Goal: Task Accomplishment & Management: Complete application form

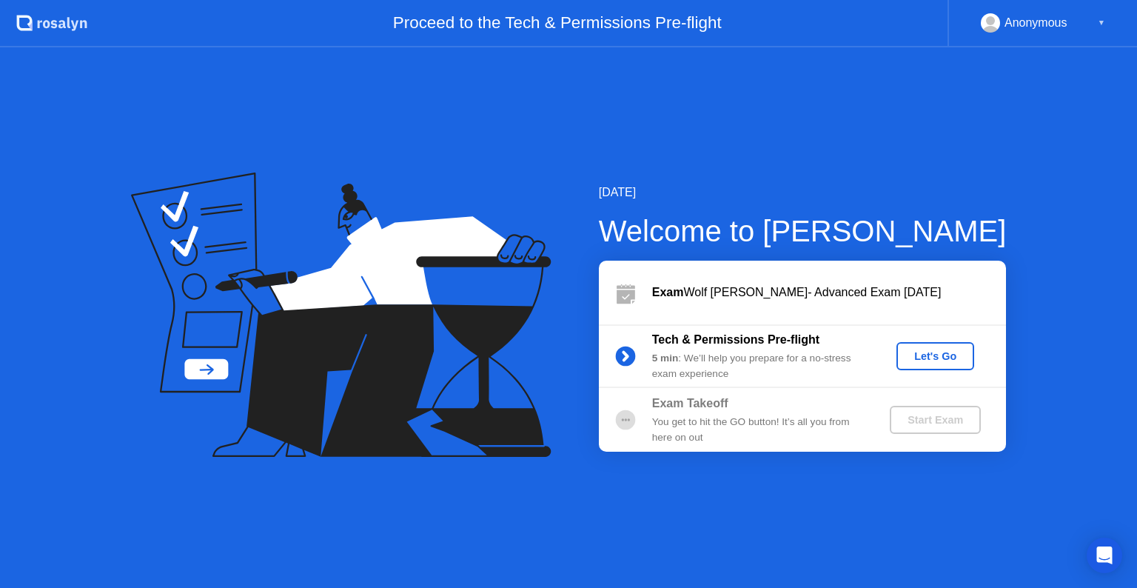
click at [922, 361] on div "Let's Go" at bounding box center [935, 356] width 66 height 12
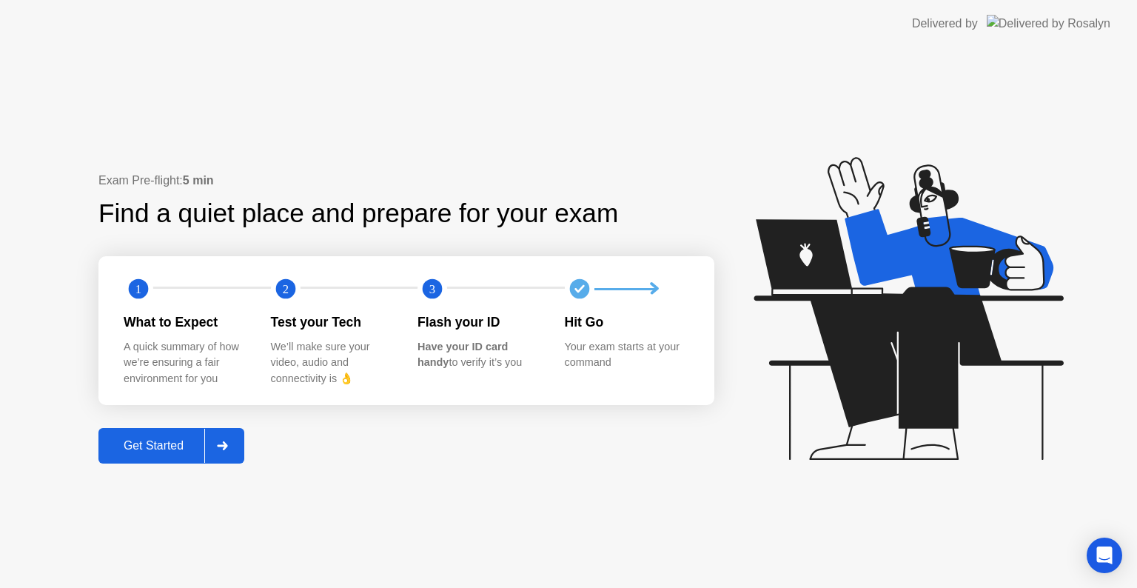
click at [159, 443] on div "Get Started" at bounding box center [153, 445] width 101 height 13
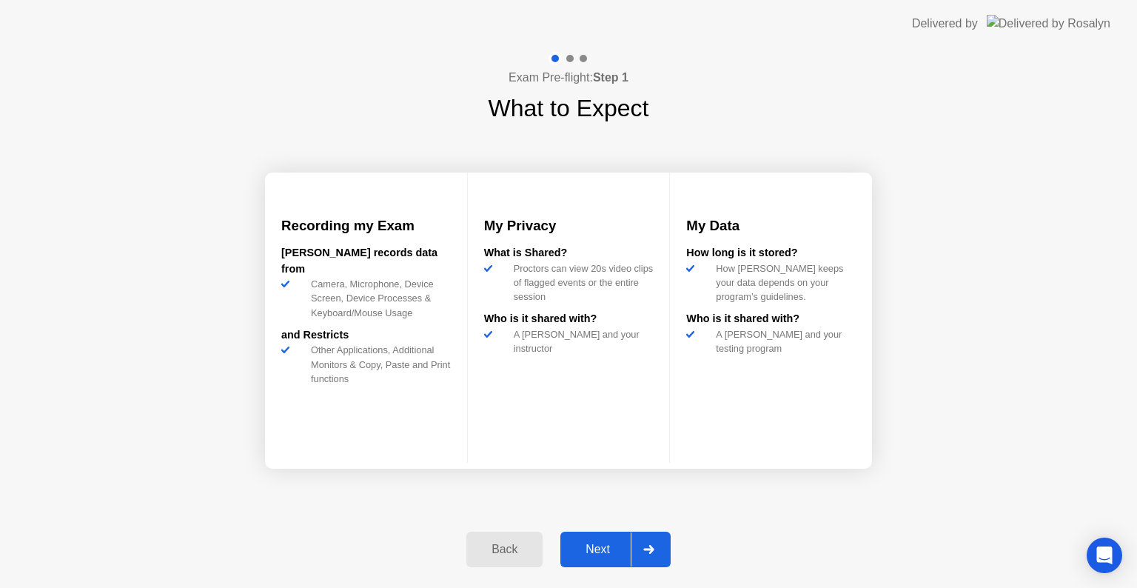
click at [599, 546] on div "Next" at bounding box center [598, 549] width 66 height 13
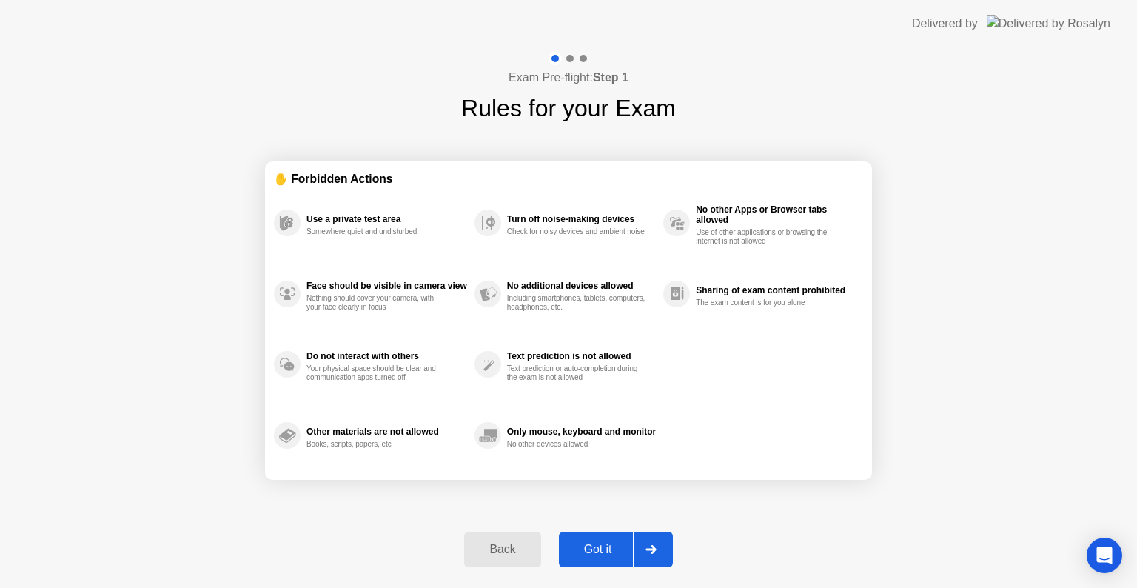
click at [599, 546] on div "Got it" at bounding box center [598, 549] width 70 height 13
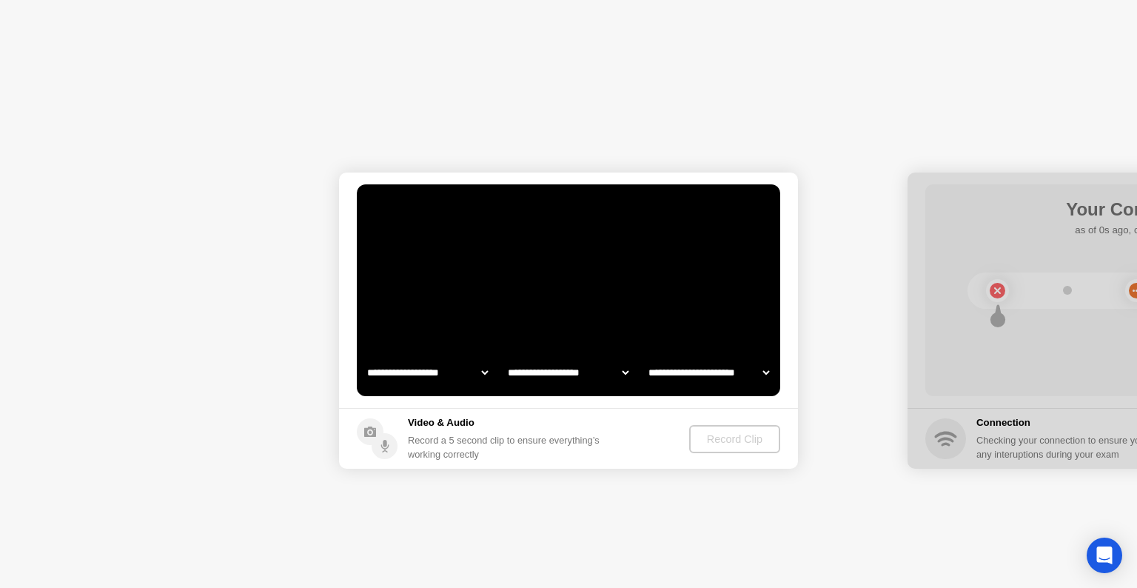
select select "**********"
select select "*******"
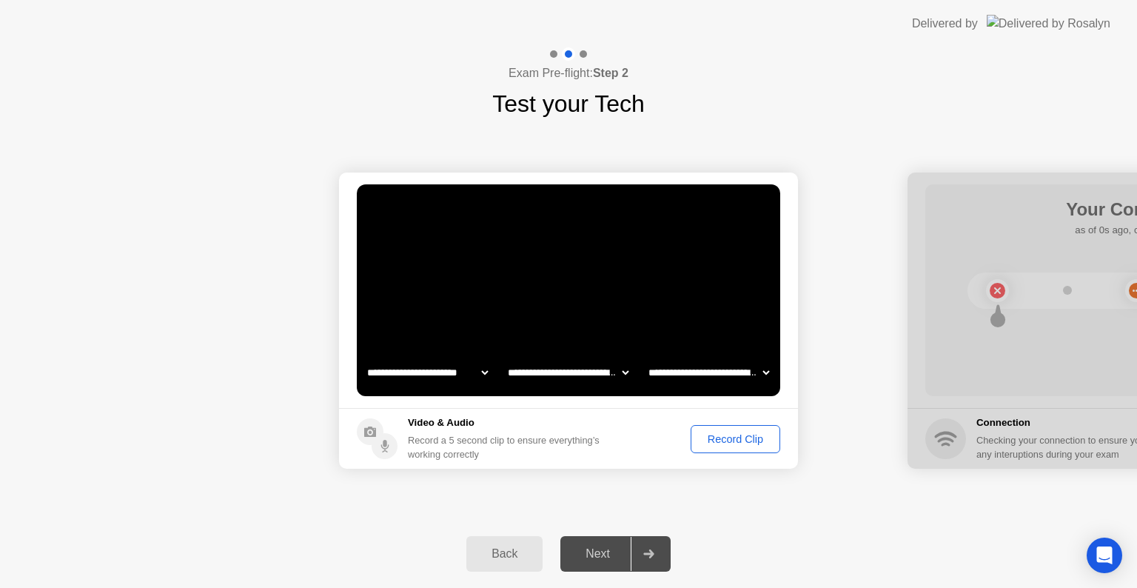
click at [745, 437] on div "Record Clip" at bounding box center [735, 439] width 79 height 12
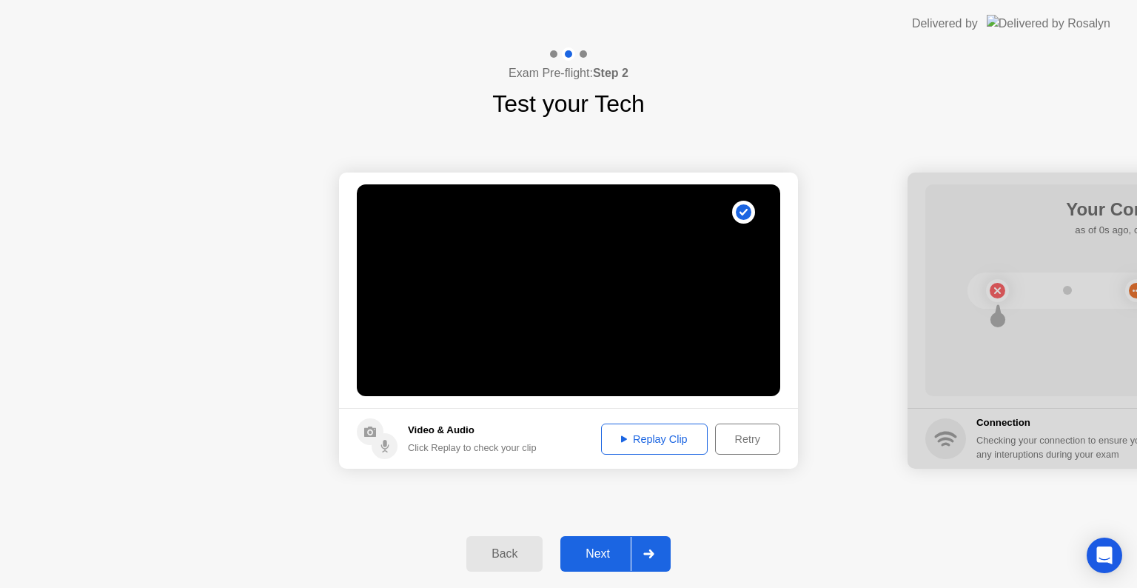
click at [586, 548] on div "Next" at bounding box center [598, 553] width 66 height 13
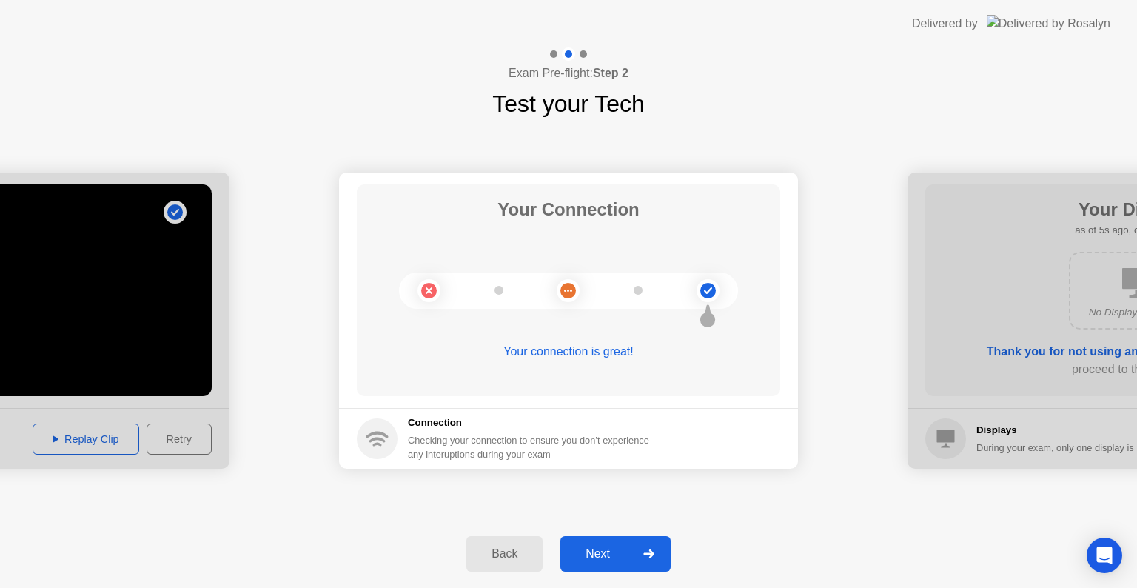
click at [586, 548] on div "Next" at bounding box center [598, 553] width 66 height 13
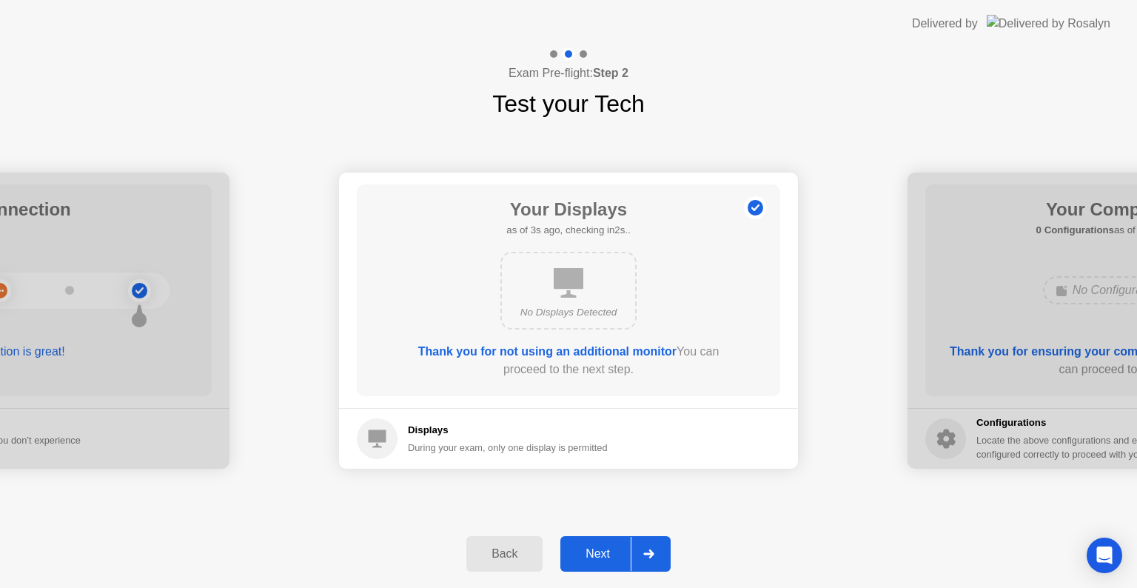
click at [586, 548] on div "Next" at bounding box center [598, 553] width 66 height 13
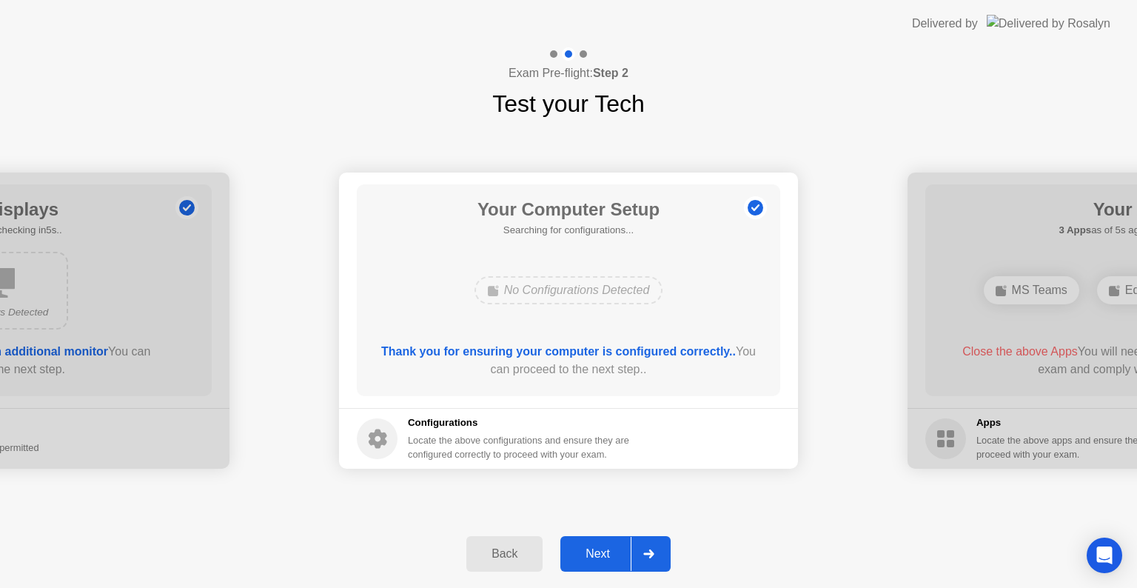
click at [586, 548] on div "Next" at bounding box center [598, 553] width 66 height 13
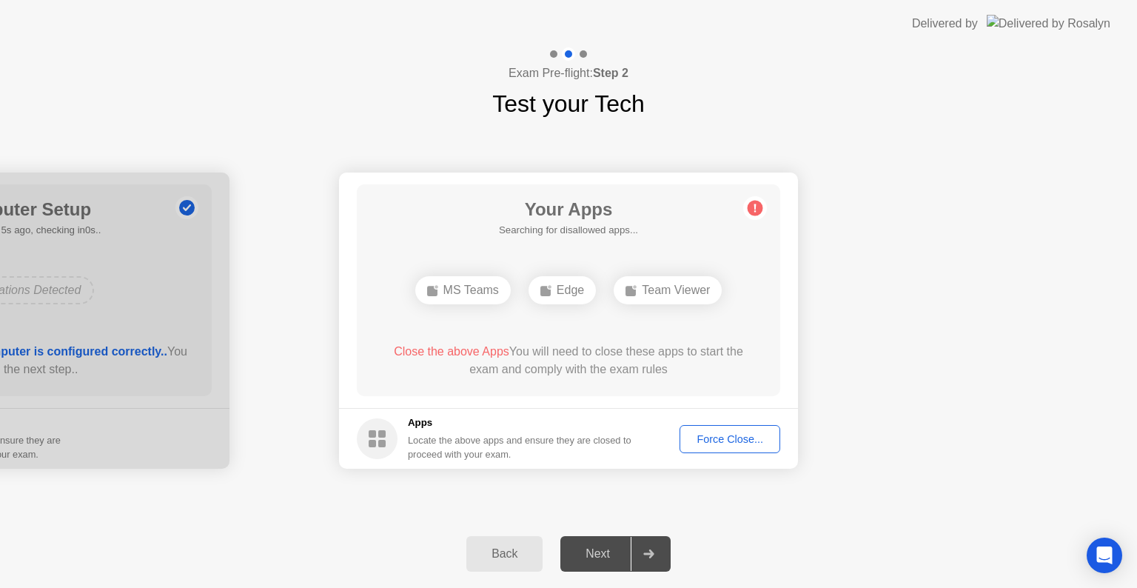
click at [722, 433] on div "Force Close..." at bounding box center [730, 439] width 90 height 12
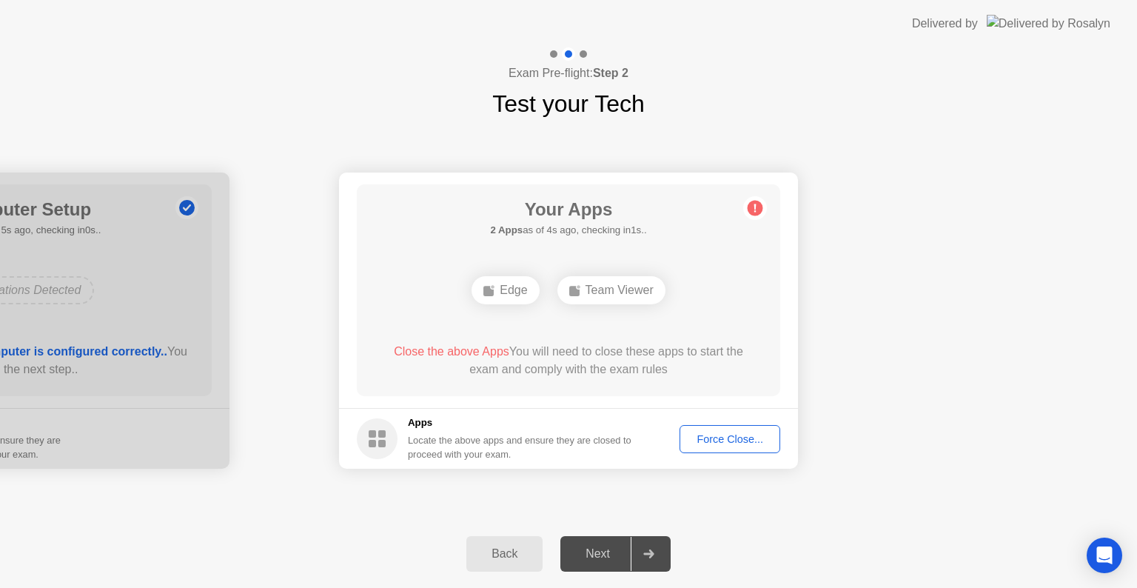
click at [720, 441] on div "Force Close..." at bounding box center [730, 439] width 90 height 12
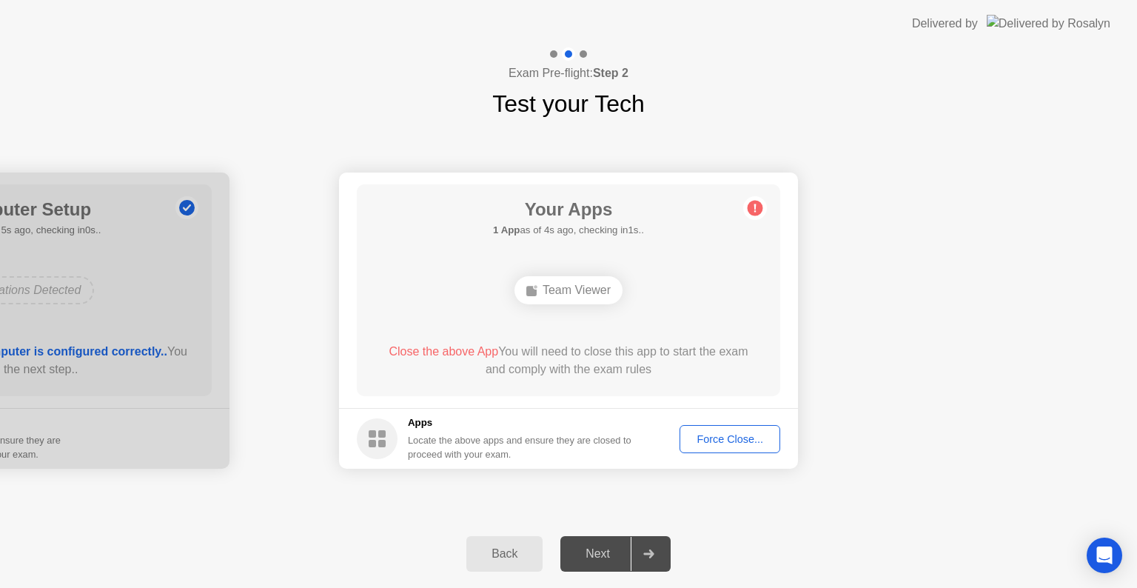
click at [755, 209] on circle at bounding box center [756, 209] width 16 height 16
click at [462, 352] on span "Close the above App" at bounding box center [444, 351] width 110 height 13
click at [733, 445] on div "Force Close..." at bounding box center [730, 439] width 90 height 12
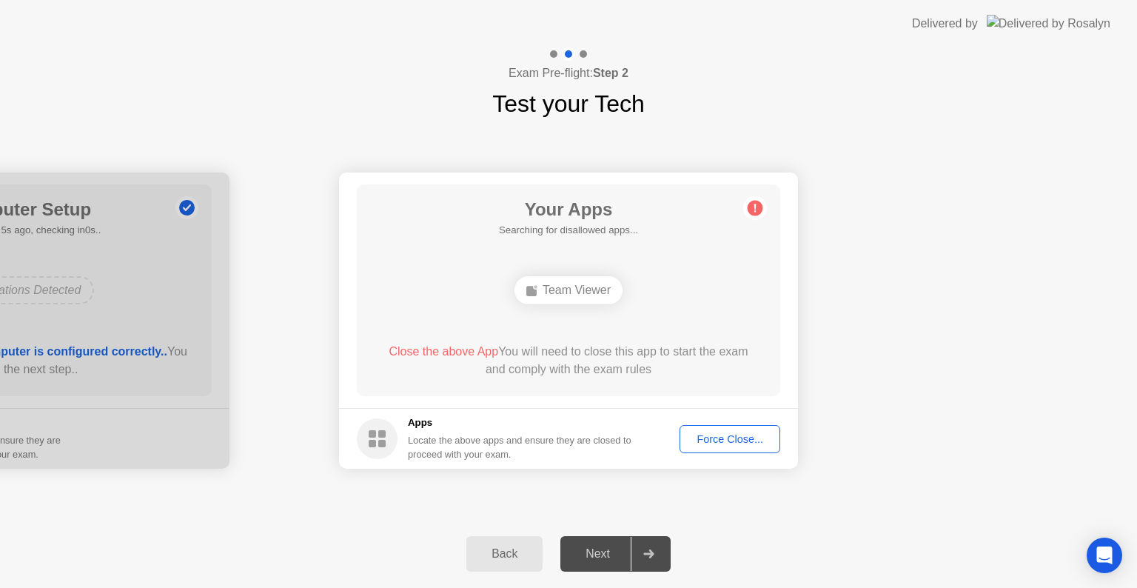
click at [391, 430] on circle at bounding box center [377, 438] width 41 height 41
click at [751, 443] on div "Force Close..." at bounding box center [730, 439] width 90 height 12
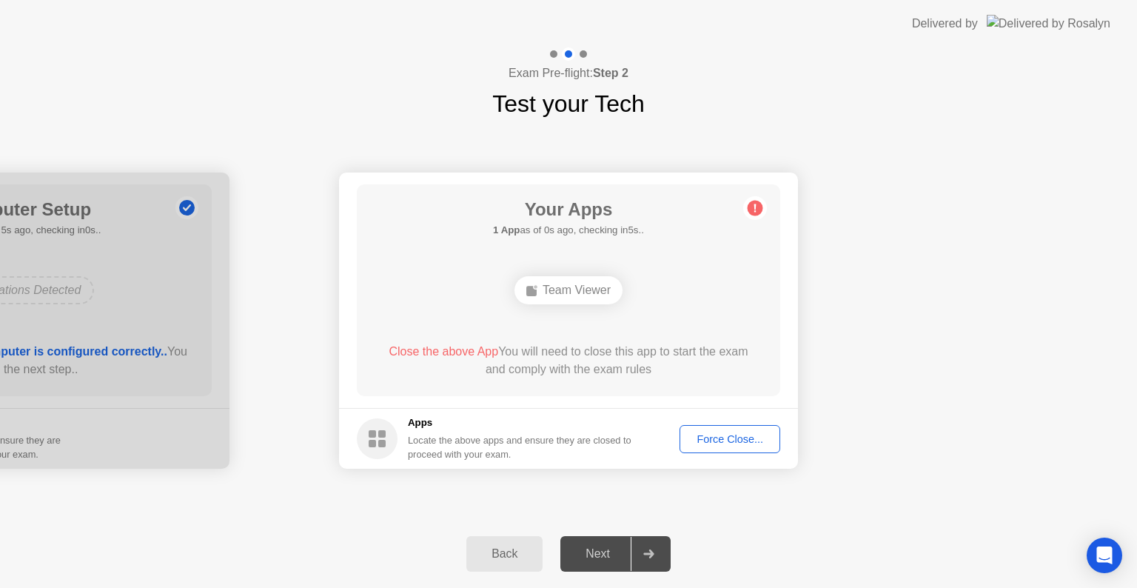
click at [705, 443] on div "Force Close..." at bounding box center [730, 439] width 90 height 12
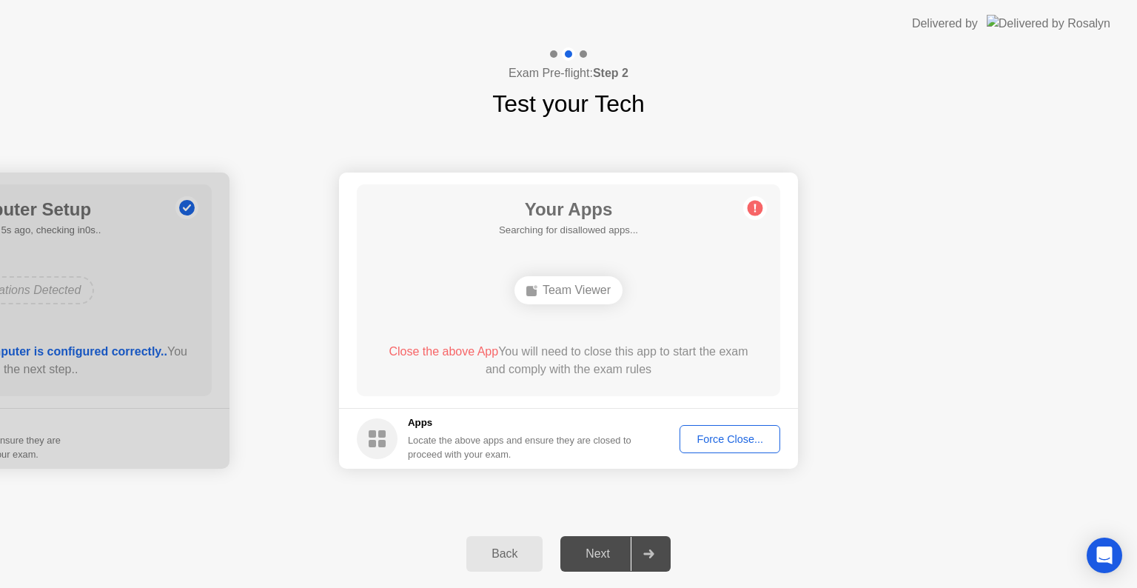
click at [593, 286] on div "Team Viewer" at bounding box center [568, 290] width 108 height 28
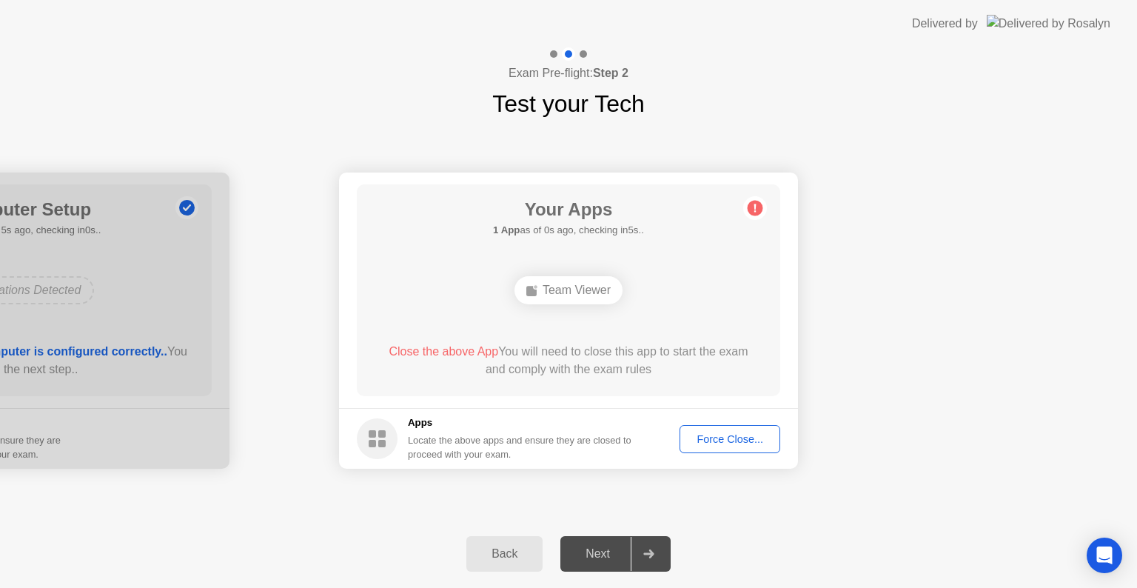
click at [593, 286] on div "Team Viewer" at bounding box center [568, 290] width 108 height 28
click at [373, 448] on circle at bounding box center [377, 438] width 41 height 41
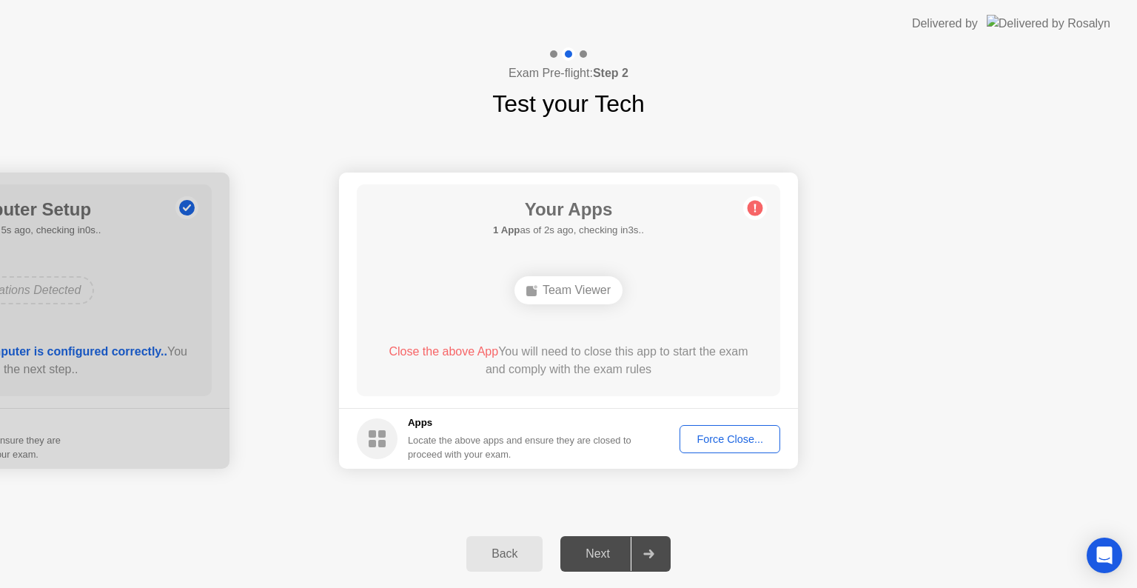
click at [373, 448] on circle at bounding box center [377, 438] width 41 height 41
click at [755, 211] on icon at bounding box center [755, 208] width 2 height 8
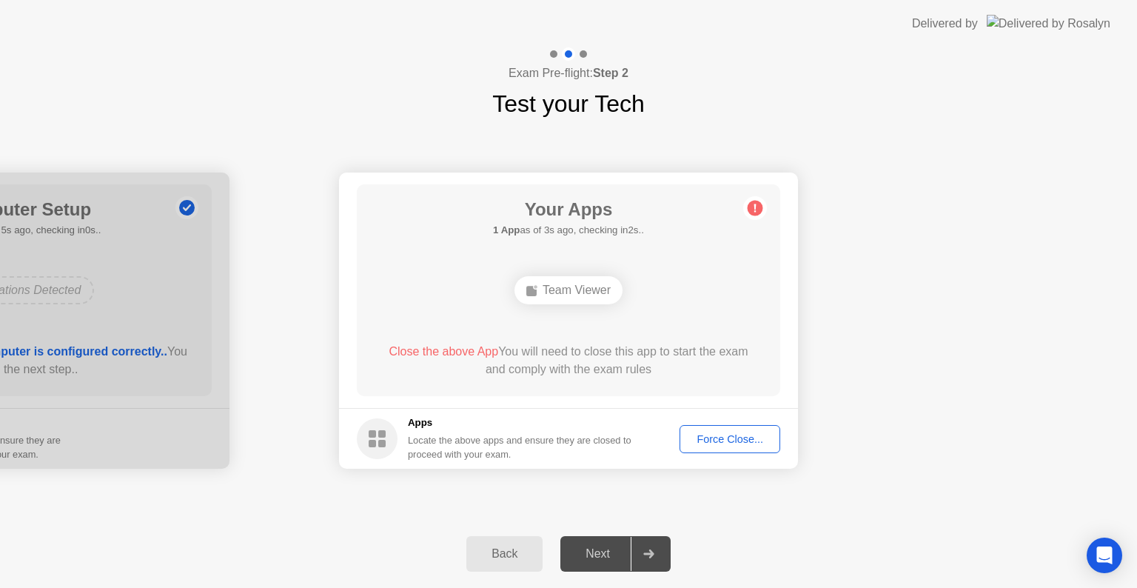
click at [755, 211] on icon at bounding box center [755, 208] width 2 height 8
click at [457, 349] on span "Close the above App" at bounding box center [444, 351] width 110 height 13
drag, startPoint x: 457, startPoint y: 349, endPoint x: 580, endPoint y: 278, distance: 141.6
click at [580, 278] on div "Your Apps Searching for disallowed apps... Team Viewer Close the above App You …" at bounding box center [568, 290] width 423 height 212
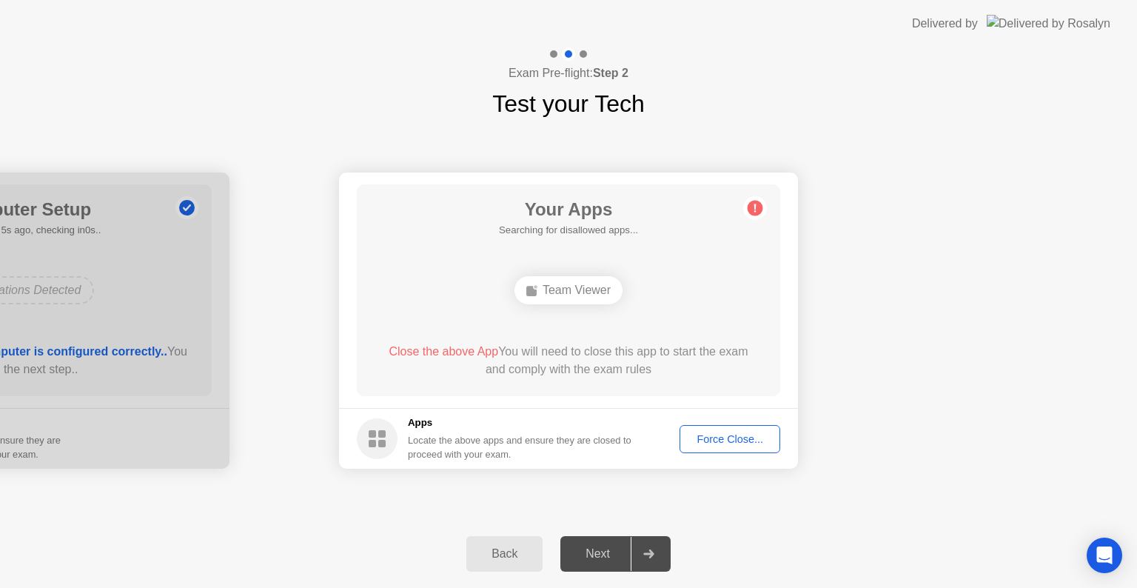
click at [580, 278] on div "Team Viewer" at bounding box center [568, 290] width 108 height 28
click at [739, 441] on div "Force Close..." at bounding box center [730, 439] width 90 height 12
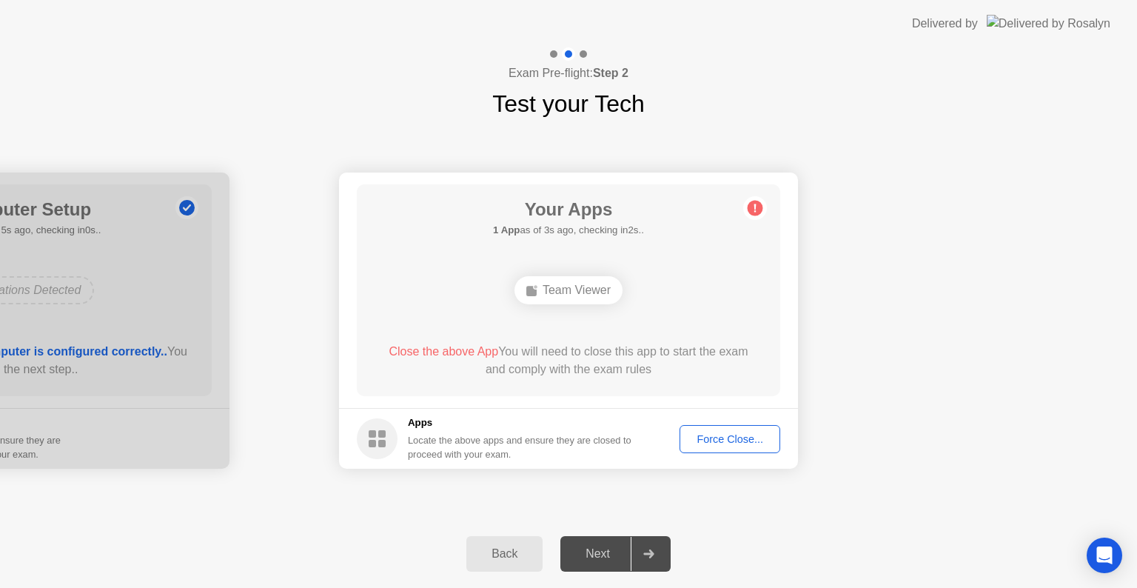
click at [737, 443] on div "Force Close..." at bounding box center [730, 439] width 90 height 12
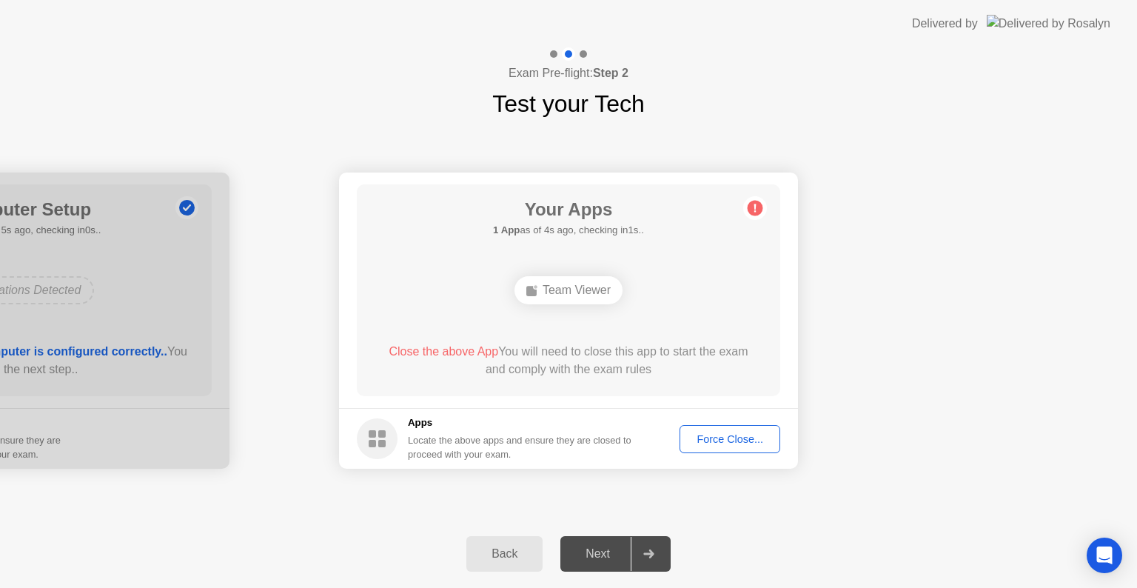
click at [731, 440] on div "Force Close..." at bounding box center [730, 439] width 90 height 12
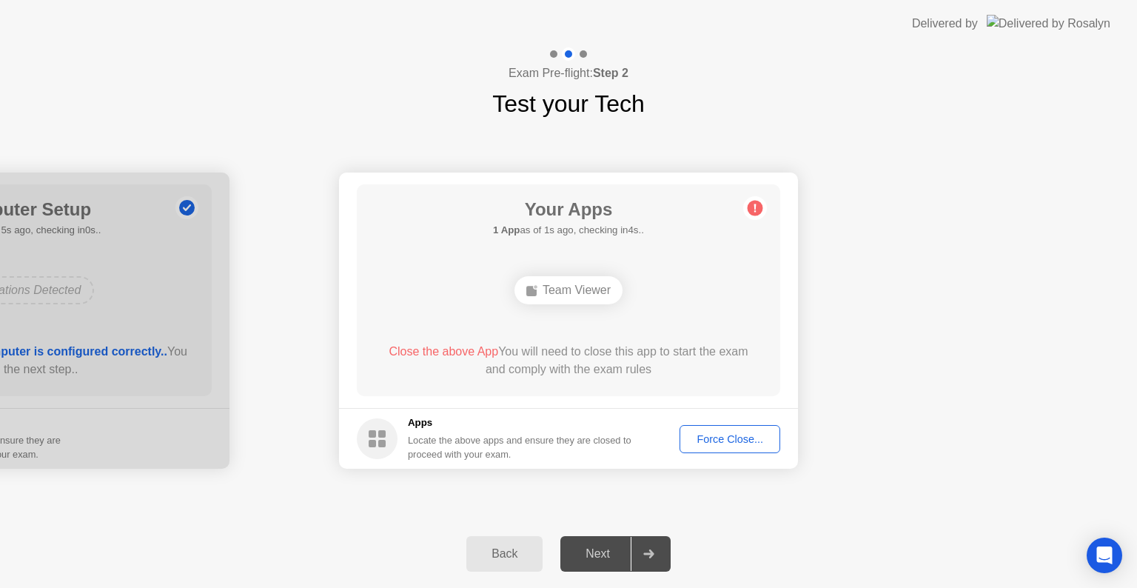
click at [811, 577] on div "Back Next" at bounding box center [568, 554] width 1137 height 68
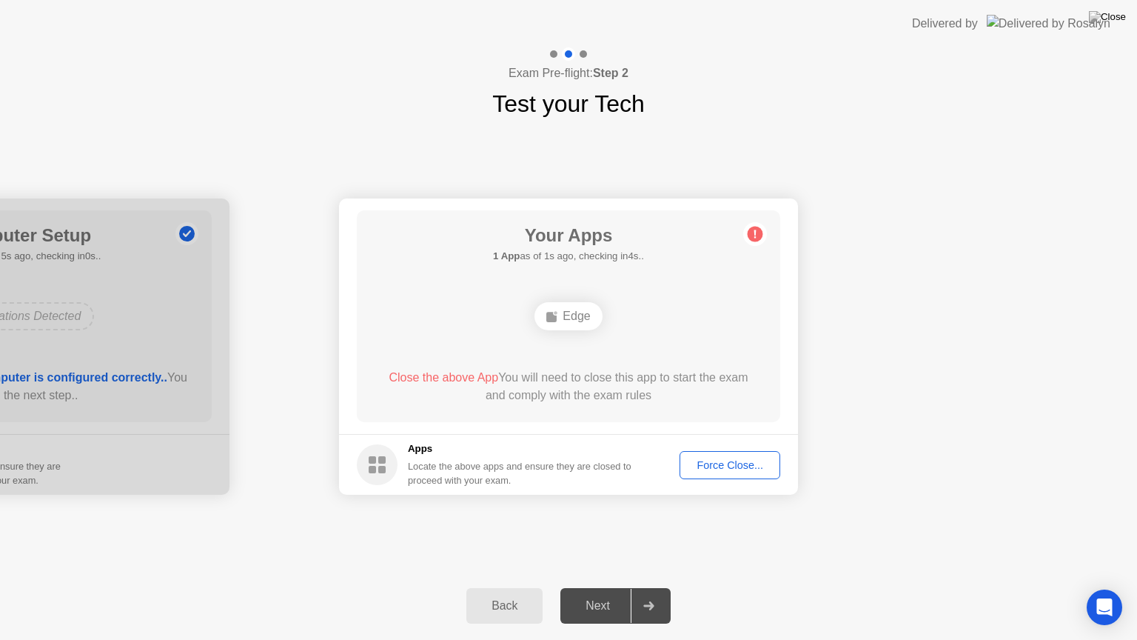
click at [736, 451] on button "Force Close..." at bounding box center [730, 465] width 101 height 28
click at [571, 587] on div "Next" at bounding box center [598, 605] width 66 height 13
click at [509, 587] on div "Back" at bounding box center [504, 605] width 67 height 13
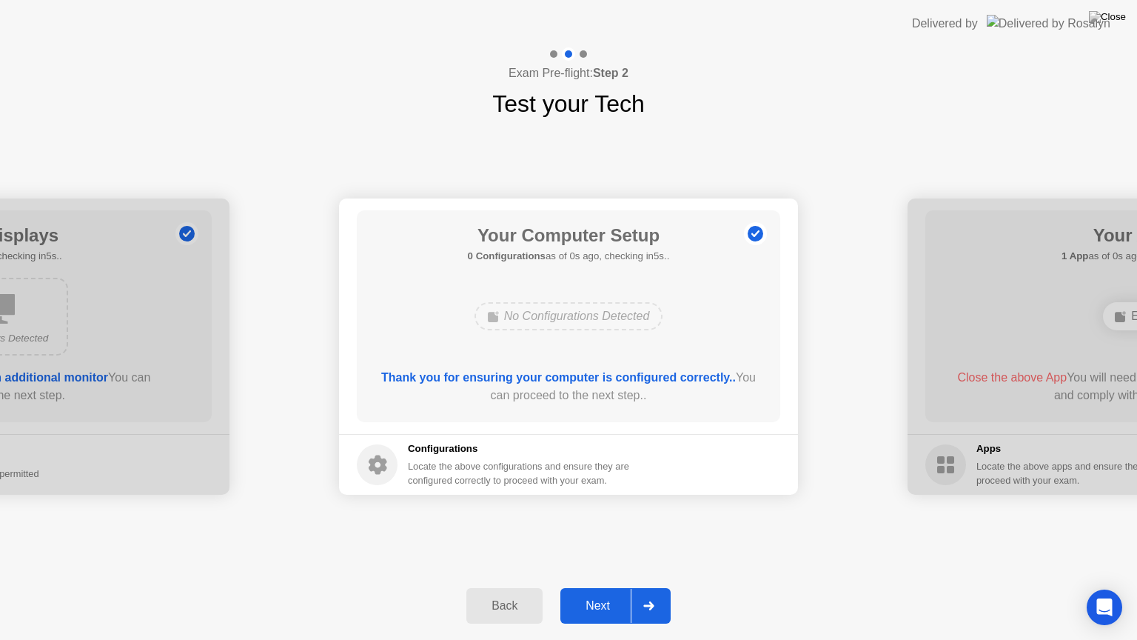
click at [600, 587] on div "Next" at bounding box center [598, 605] width 66 height 13
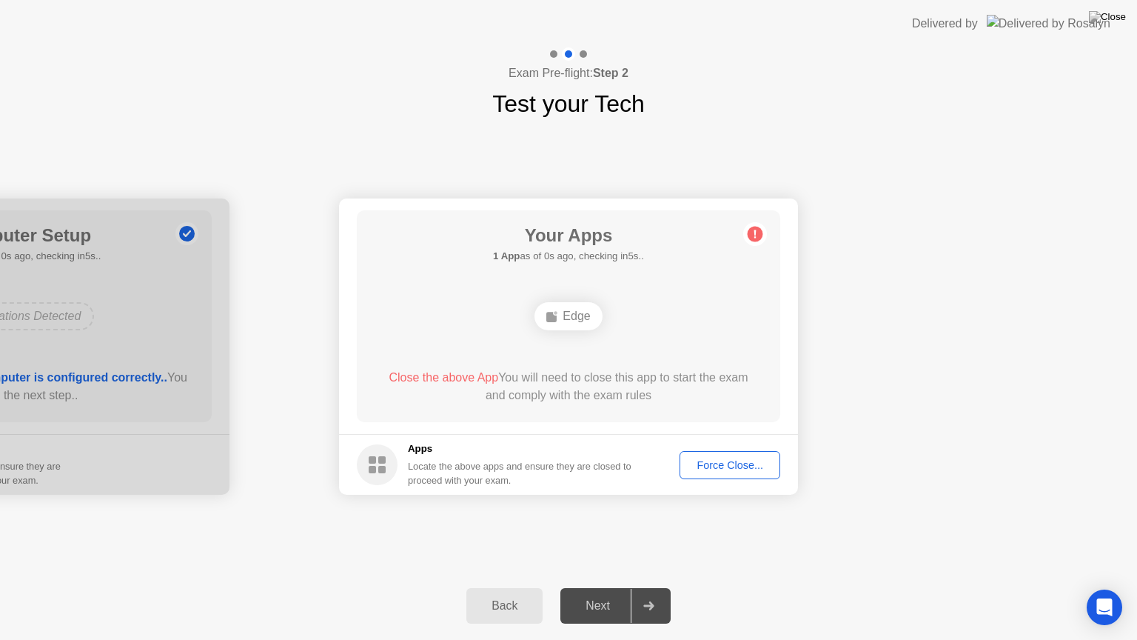
click at [574, 312] on div "Edge" at bounding box center [567, 316] width 67 height 28
click at [714, 461] on div "Force Close..." at bounding box center [730, 465] width 90 height 12
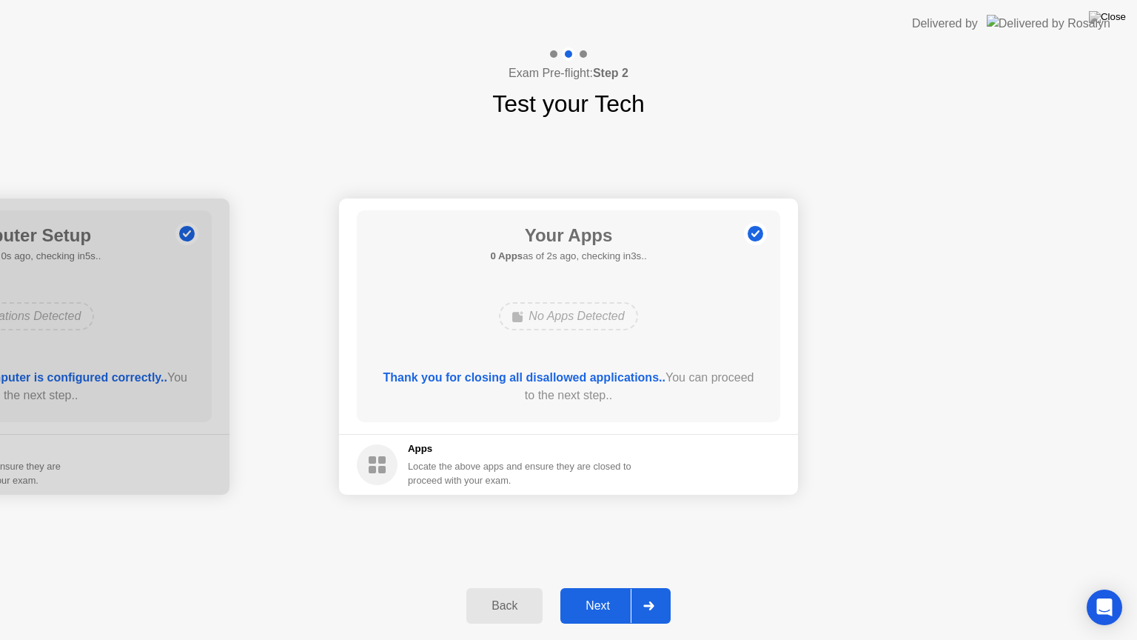
click at [589, 587] on div "Next" at bounding box center [598, 605] width 66 height 13
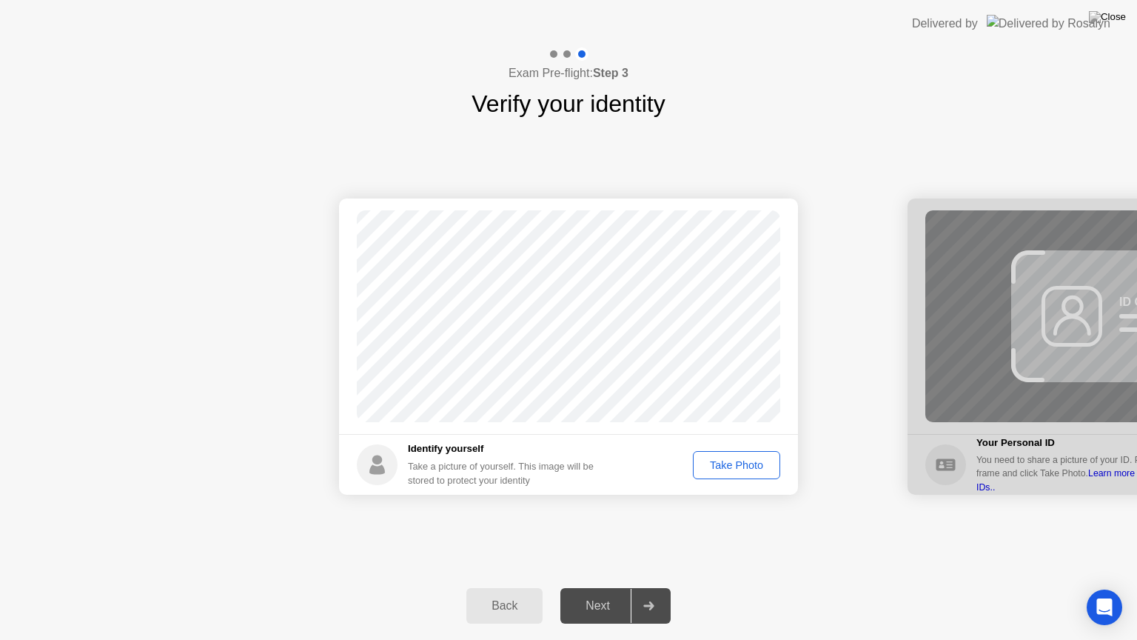
click at [737, 466] on div "Take Photo" at bounding box center [736, 465] width 77 height 12
click at [605, 587] on div "Next" at bounding box center [598, 605] width 66 height 13
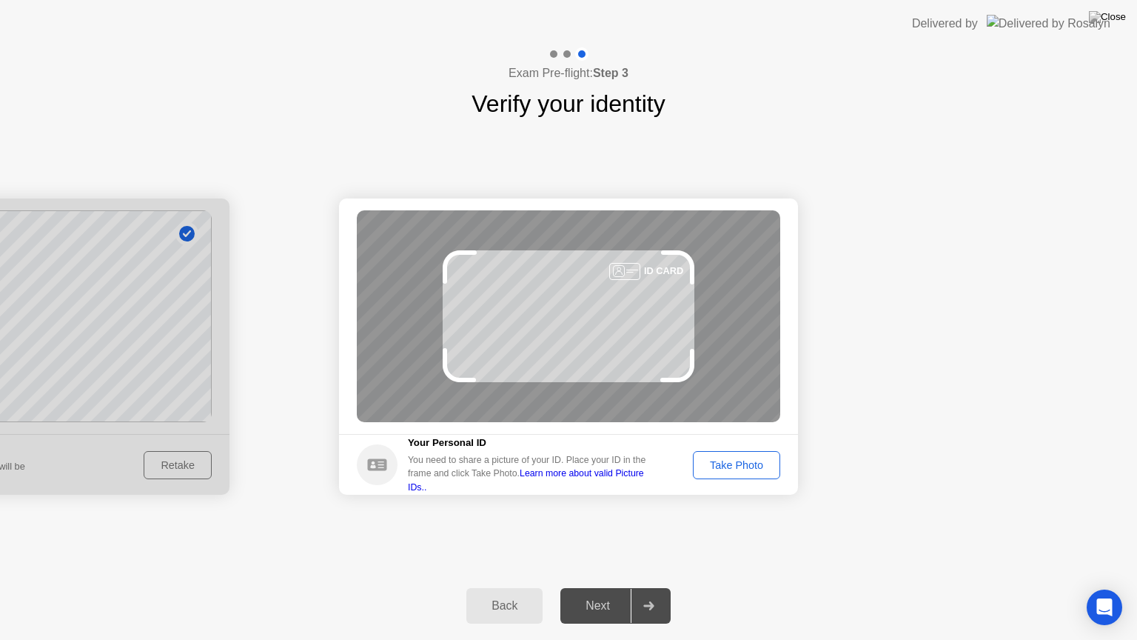
click at [722, 466] on div "Take Photo" at bounding box center [736, 465] width 77 height 12
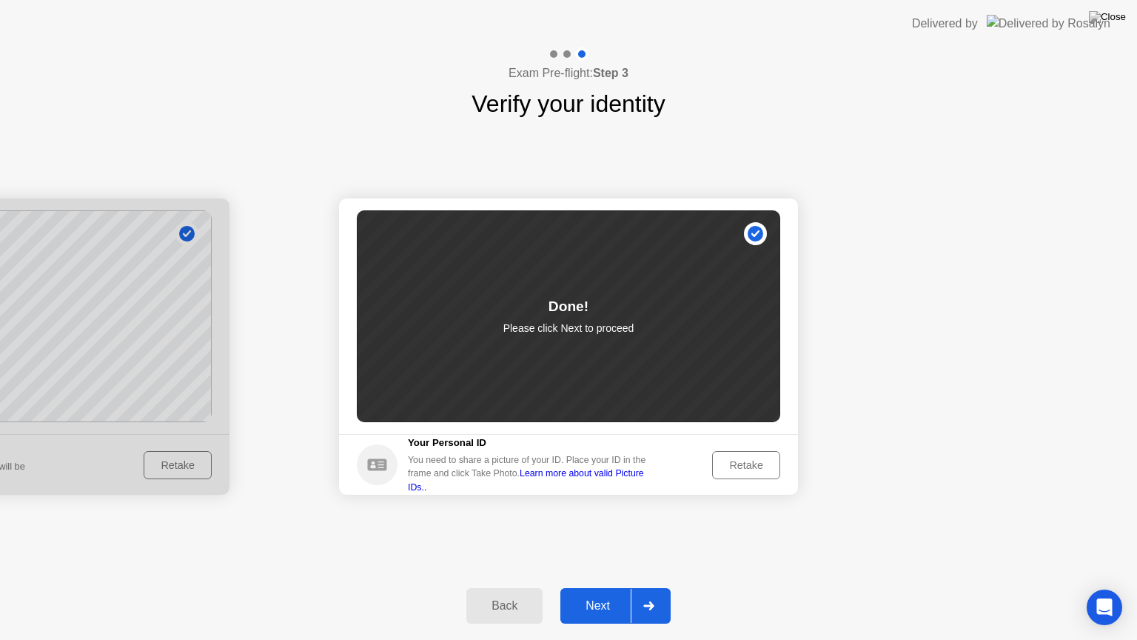
click at [608, 587] on div "Next" at bounding box center [598, 605] width 66 height 13
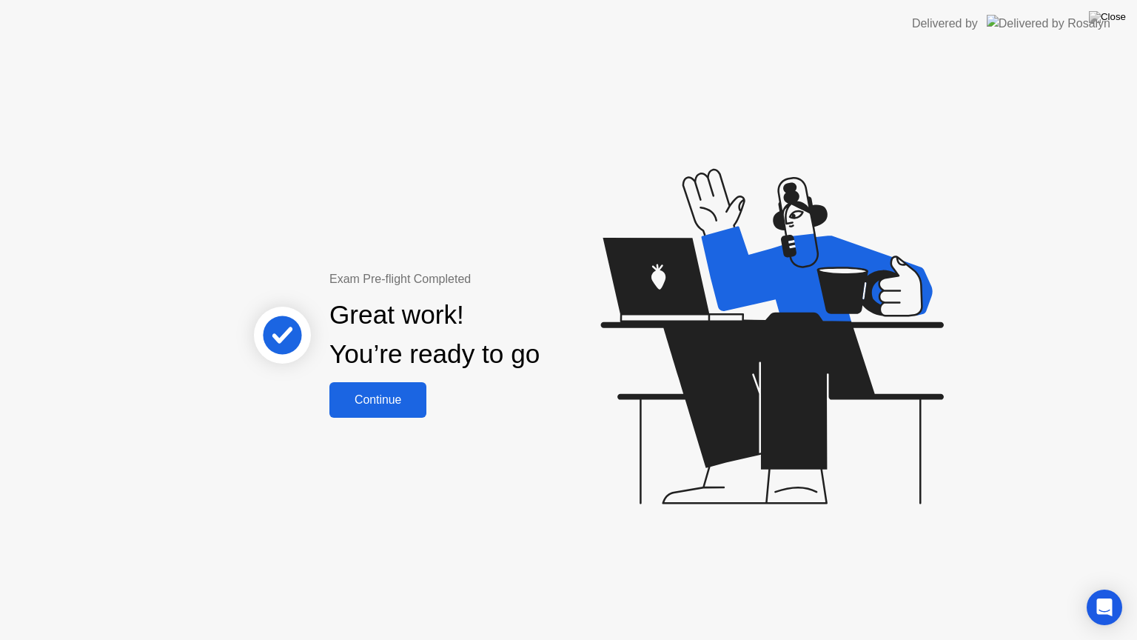
click at [363, 406] on div "Continue" at bounding box center [378, 399] width 88 height 13
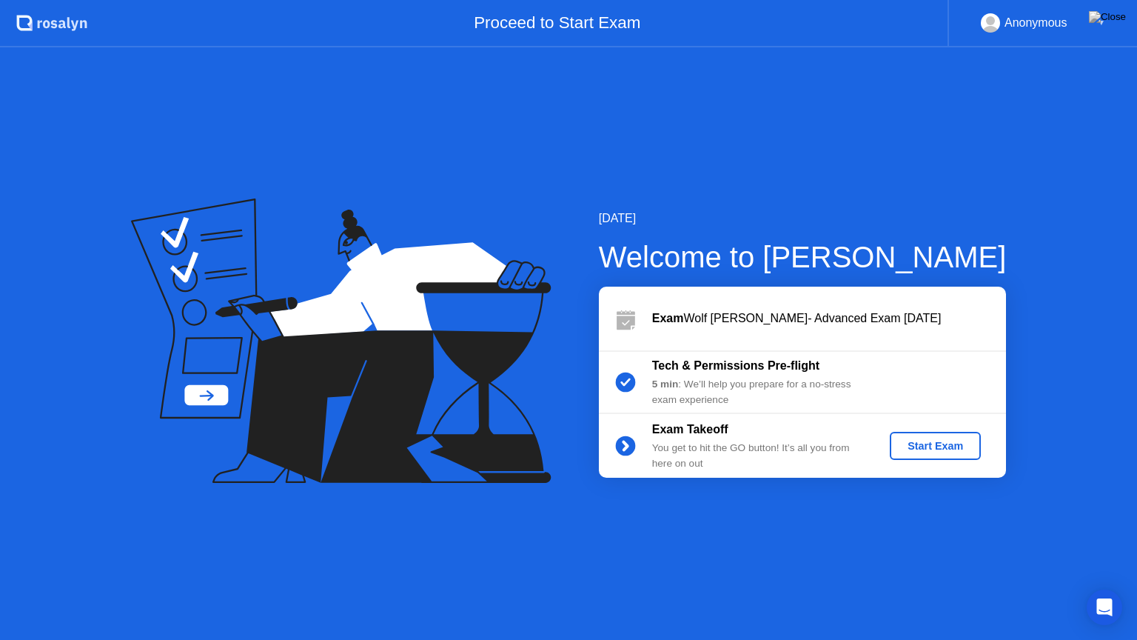
click at [935, 453] on button "Start Exam" at bounding box center [935, 446] width 91 height 28
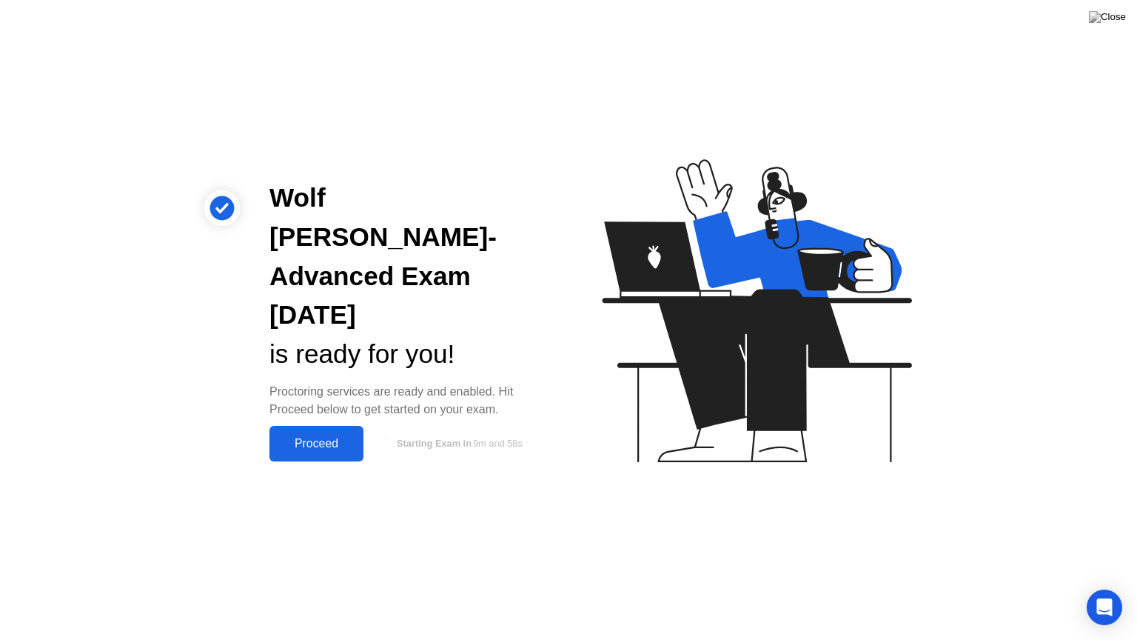
click at [318, 437] on div "Proceed" at bounding box center [316, 443] width 85 height 13
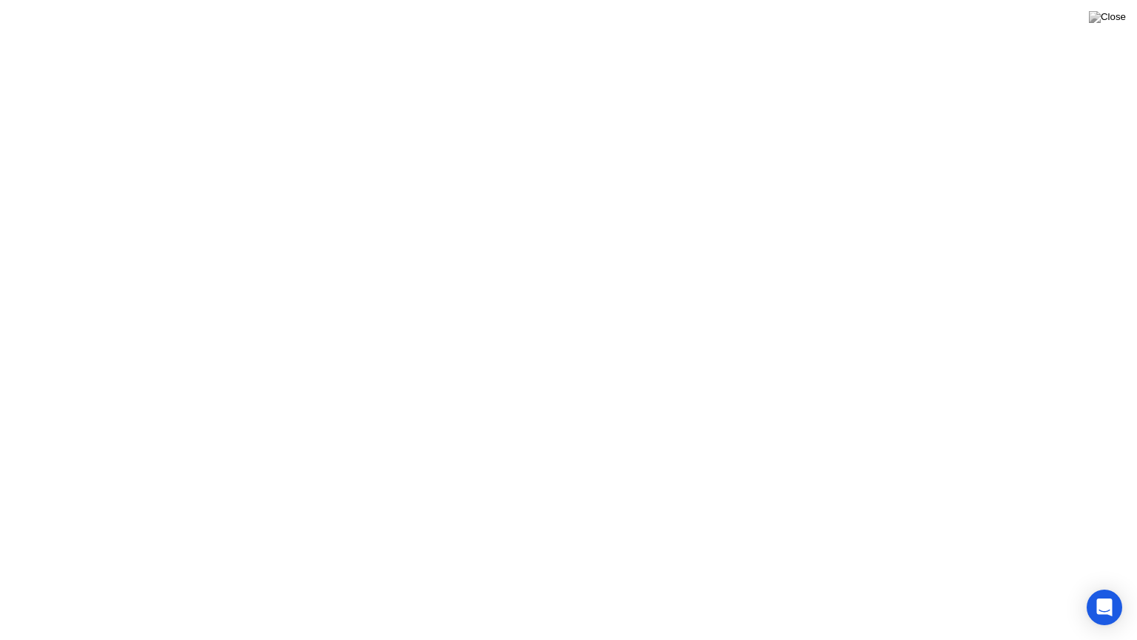
click div "Got it!"
